Goal: Task Accomplishment & Management: Complete application form

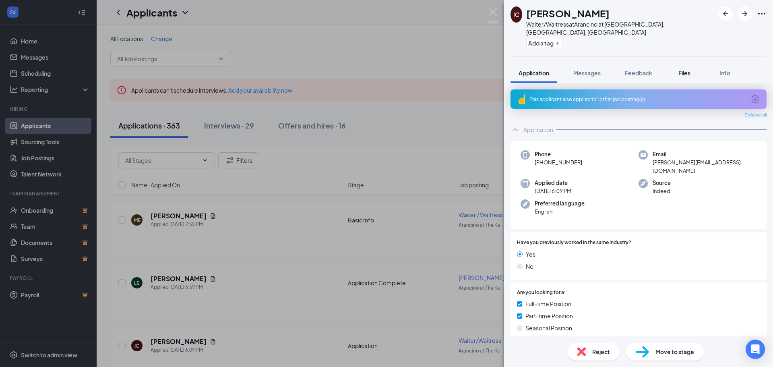
click at [686, 69] on span "Files" at bounding box center [685, 72] width 12 height 7
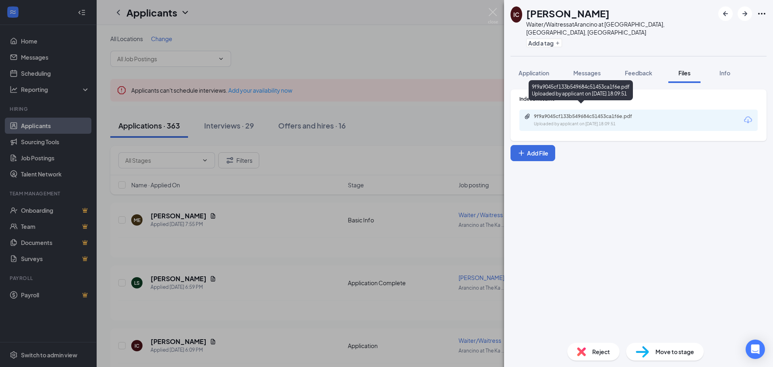
click at [586, 113] on div "9f9a9045cf133b549684c51453ca1f6e.pdf Uploaded by applicant on Aug 26, 2025 at 1…" at bounding box center [589, 120] width 131 height 14
click at [586, 353] on img at bounding box center [581, 351] width 9 height 9
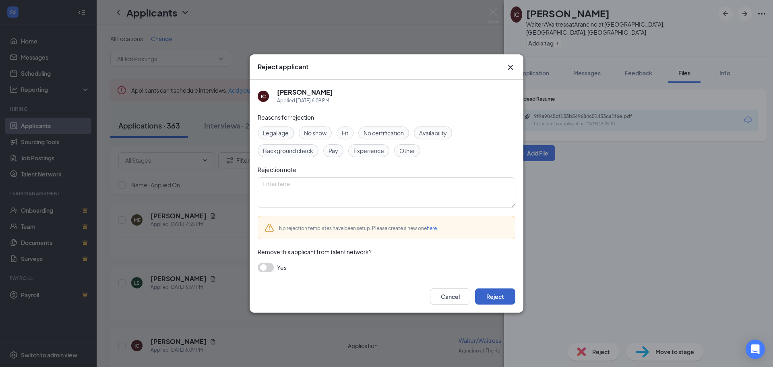
click at [502, 299] on button "Reject" at bounding box center [495, 296] width 40 height 16
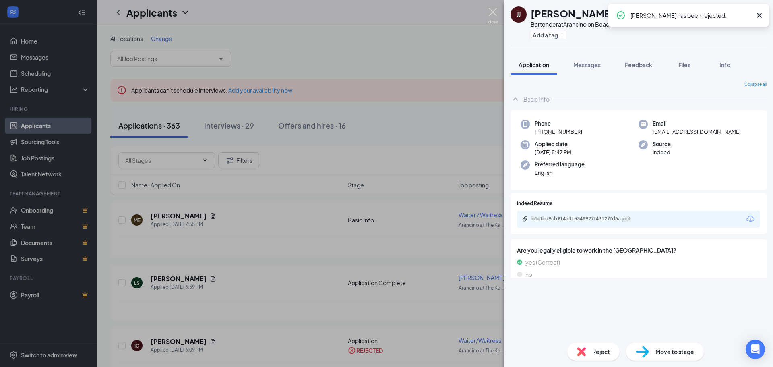
click at [494, 11] on img at bounding box center [493, 16] width 10 height 16
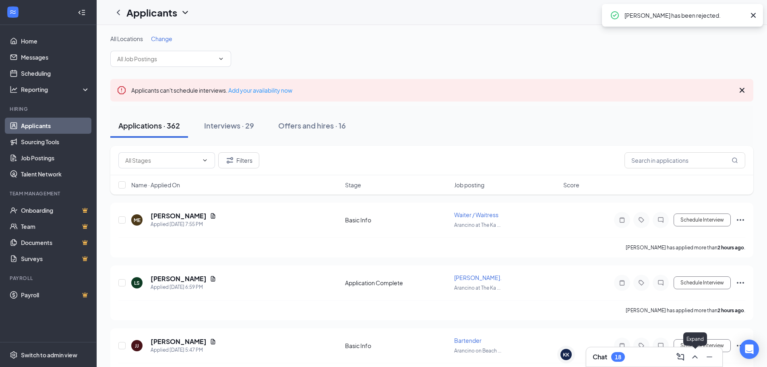
click at [695, 354] on icon "ChevronUp" at bounding box center [695, 357] width 10 height 10
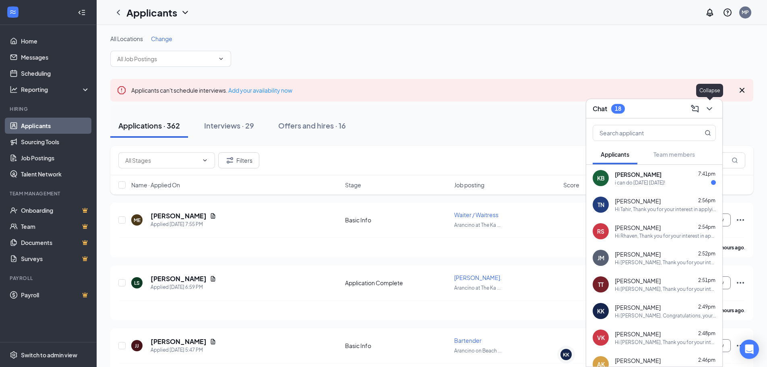
click at [711, 112] on icon "ChevronDown" at bounding box center [710, 109] width 10 height 10
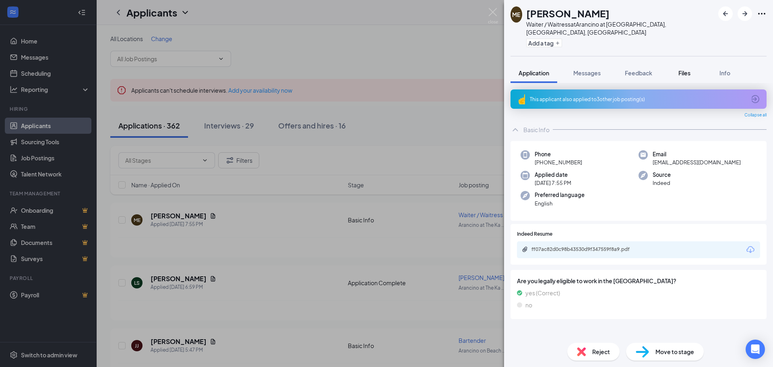
click at [689, 69] on span "Files" at bounding box center [685, 72] width 12 height 7
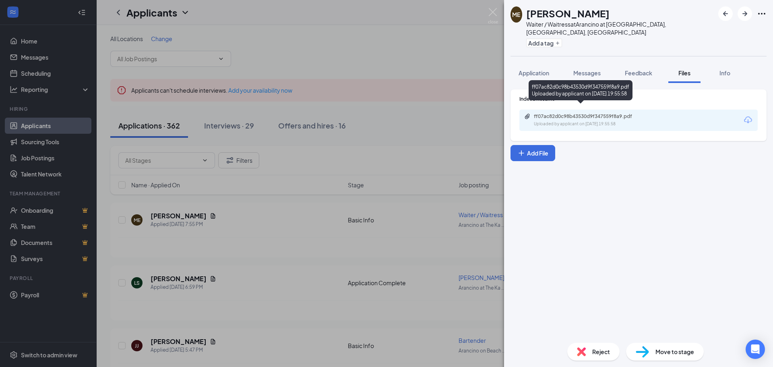
click at [593, 113] on div "ff07ac82d0c98b43530d9f347559f8a9.pdf" at bounding box center [590, 116] width 113 height 6
click at [589, 351] on div "Reject" at bounding box center [594, 352] width 52 height 18
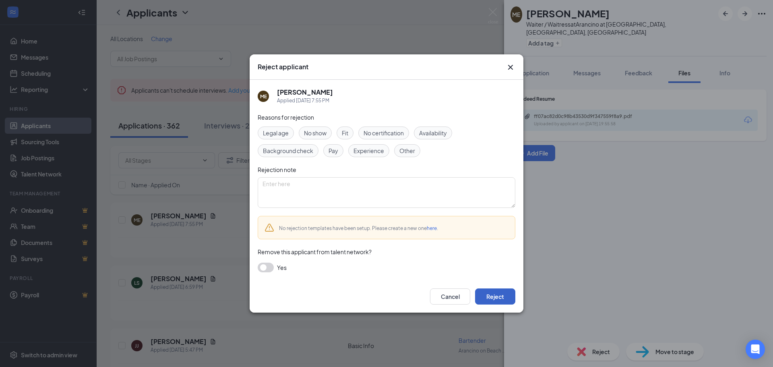
click at [488, 301] on button "Reject" at bounding box center [495, 296] width 40 height 16
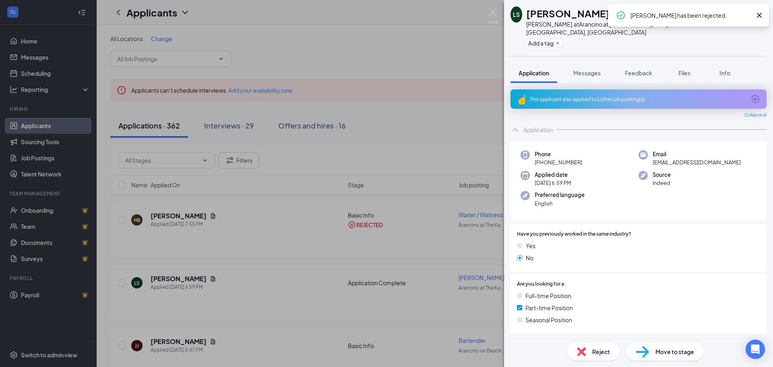
click at [758, 15] on icon "Cross" at bounding box center [760, 15] width 10 height 10
click at [494, 11] on img at bounding box center [493, 16] width 10 height 16
